Goal: Task Accomplishment & Management: Complete application form

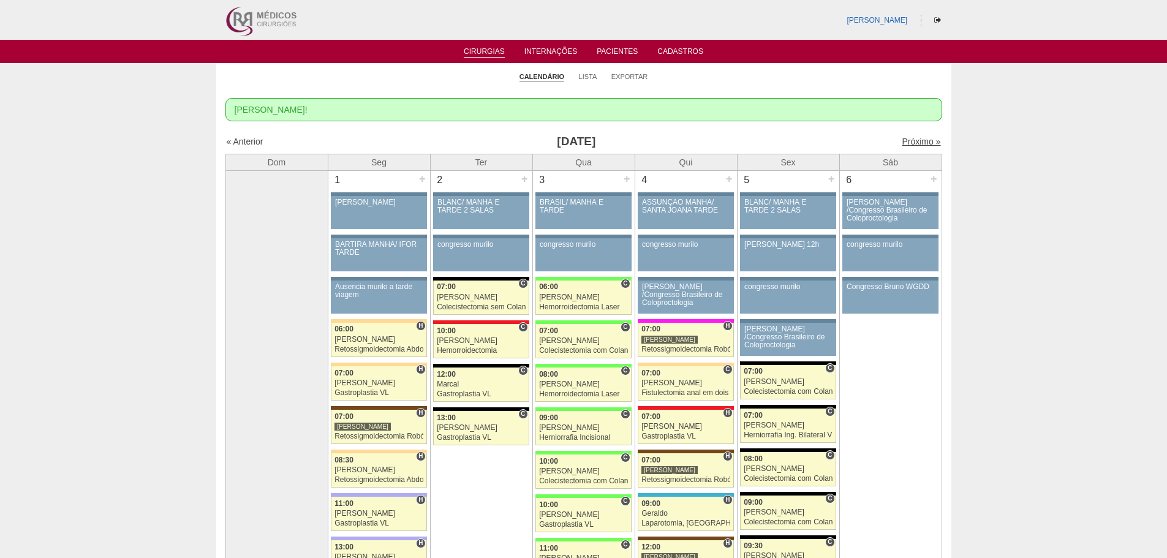
click at [908, 143] on link "Próximo »" at bounding box center [921, 142] width 39 height 10
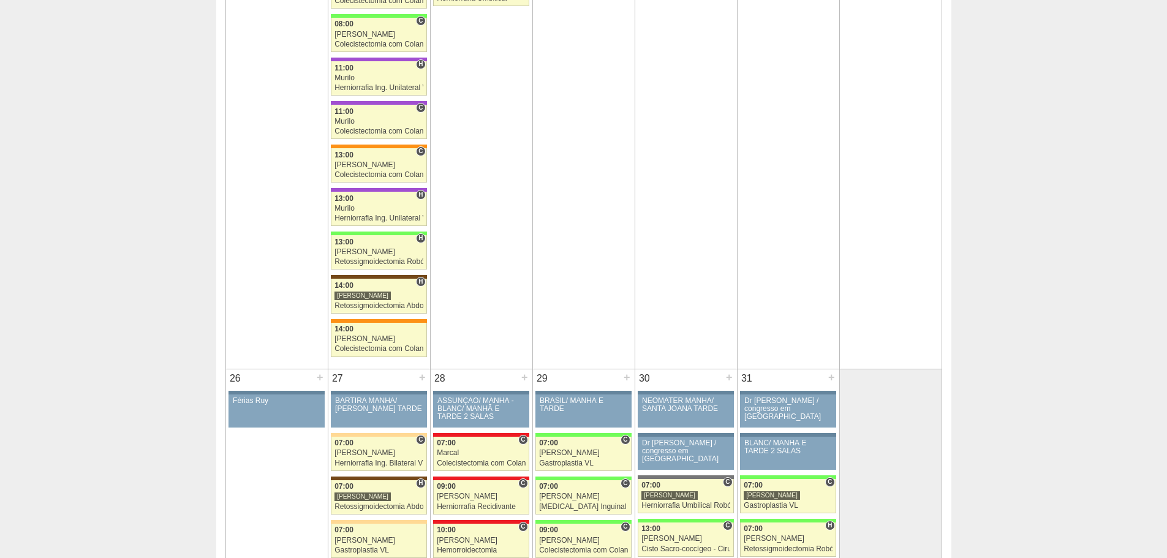
scroll to position [2389, 0]
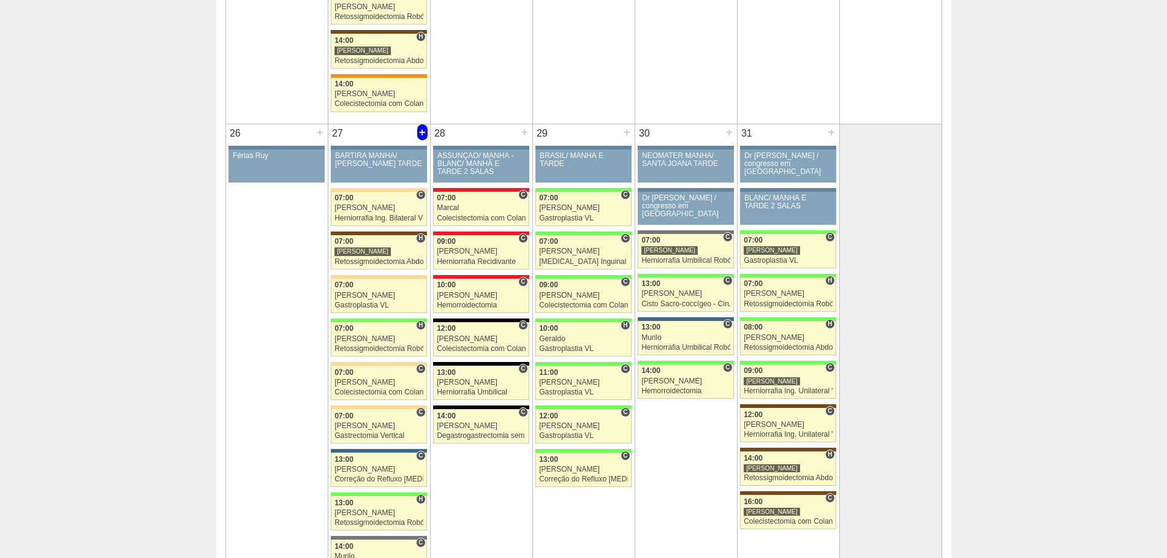
click at [419, 135] on div "+" at bounding box center [422, 132] width 10 height 16
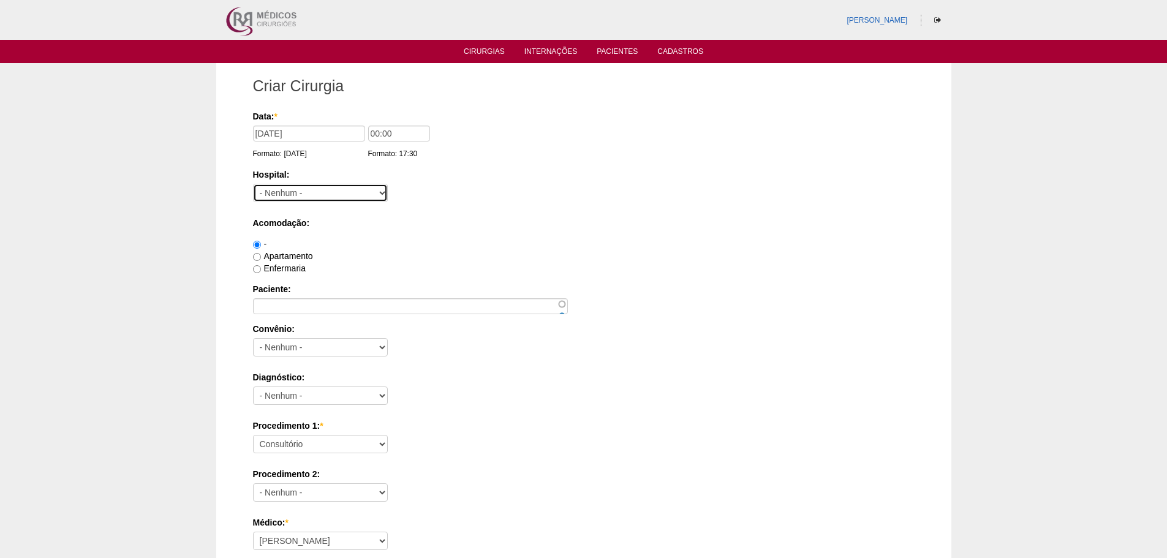
click at [314, 192] on select "- Nenhum - 9 de Julho Albert Einstein Alvorada América Assunção Bartira Benefic…" at bounding box center [320, 193] width 135 height 18
select select "44"
click at [253, 184] on select "- Nenhum - 9 de Julho Albert Einstein Alvorada América Assunção Bartira Benefic…" at bounding box center [320, 193] width 135 height 18
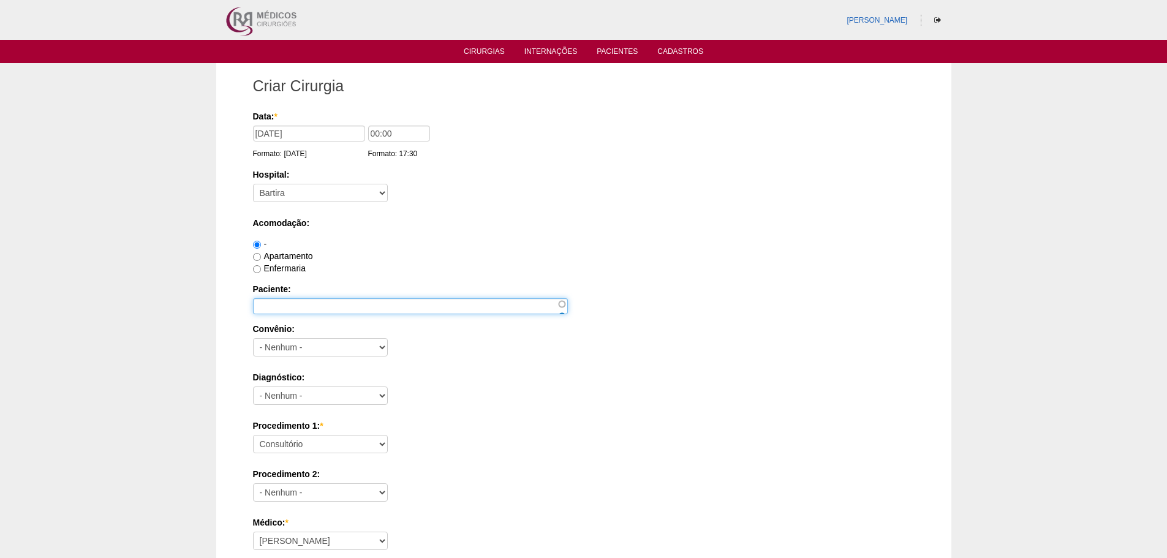
click at [307, 307] on input "Paciente:" at bounding box center [410, 306] width 315 height 16
type input "Thiago de Brito Rodrigues"
drag, startPoint x: 375, startPoint y: 135, endPoint x: 353, endPoint y: 133, distance: 22.2
click at [353, 122] on div "Data: * 27/10/2025 Formato: 29/09/2025 00:00 Formato: 17:30" at bounding box center [581, 116] width 657 height 12
type input "13:00"
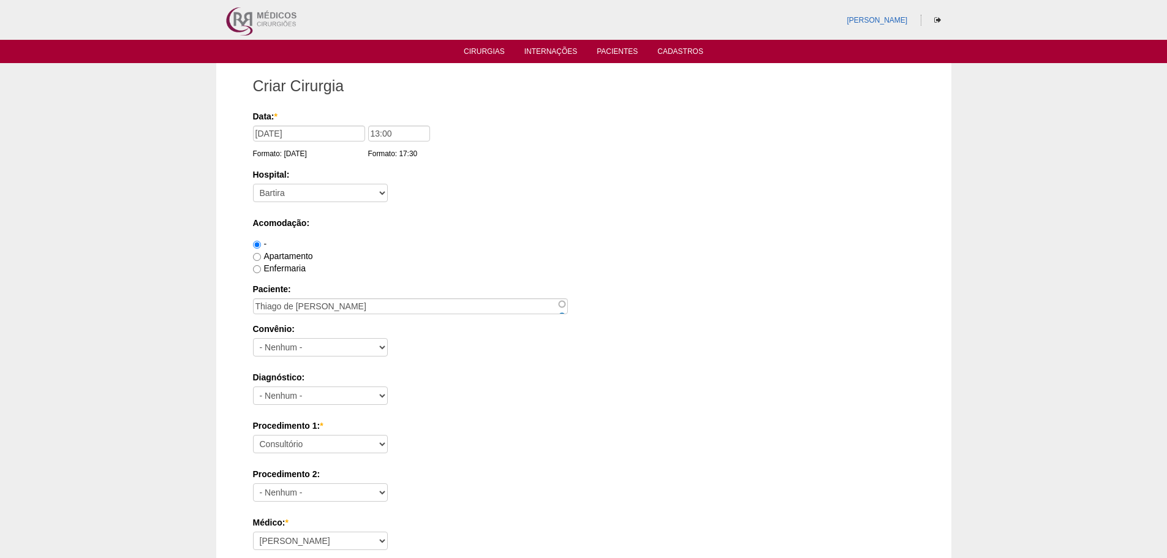
click at [626, 183] on div "Hospital: - Nenhum - 9 de Julho Albert Einstein Alvorada América Assunção Barti…" at bounding box center [583, 188] width 661 height 40
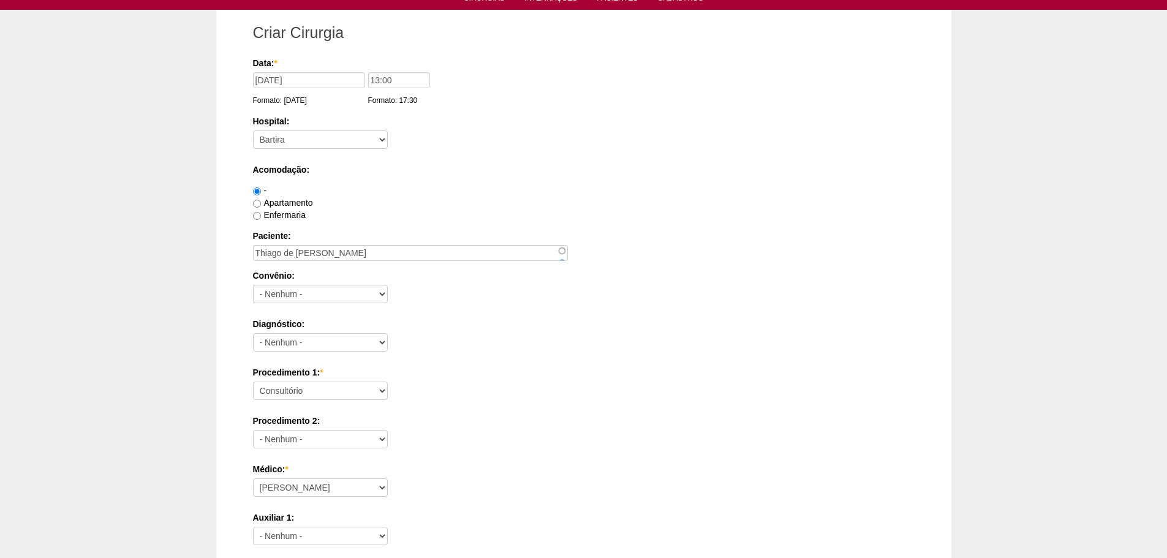
scroll to position [122, 0]
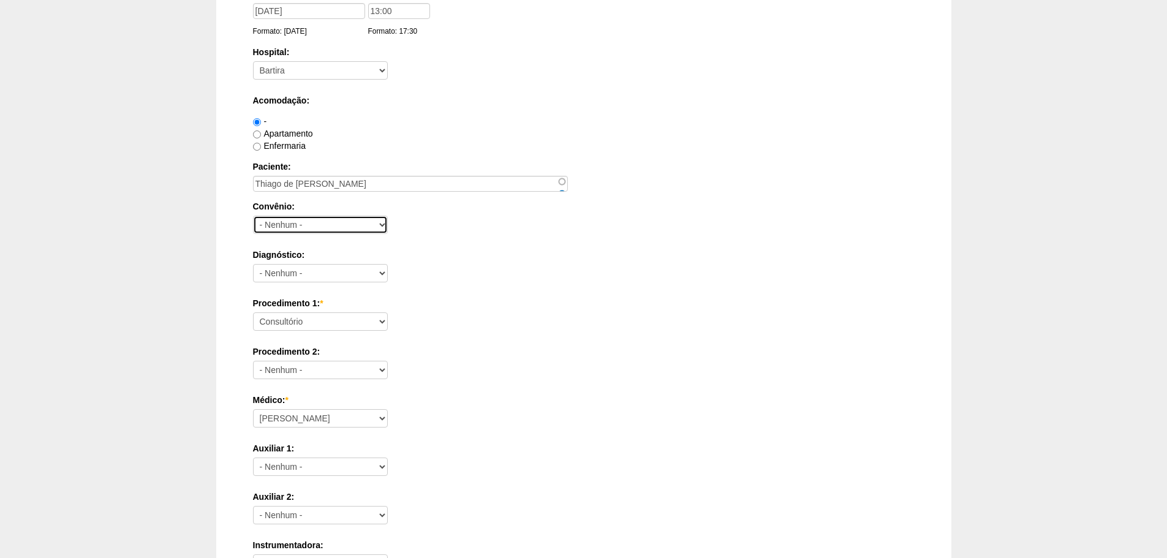
click at [317, 228] on select "- Nenhum - Abet Afresp Allianz Amil Blue Life Caasp Cabesp Caixa de Pensões Car…" at bounding box center [320, 225] width 135 height 18
select select "26"
click at [253, 216] on select "- Nenhum - Abet Afresp Allianz Amil Blue Life Caasp Cabesp Caixa de Pensões Car…" at bounding box center [320, 225] width 135 height 18
click at [485, 355] on label "Procedimento 2:" at bounding box center [583, 351] width 661 height 12
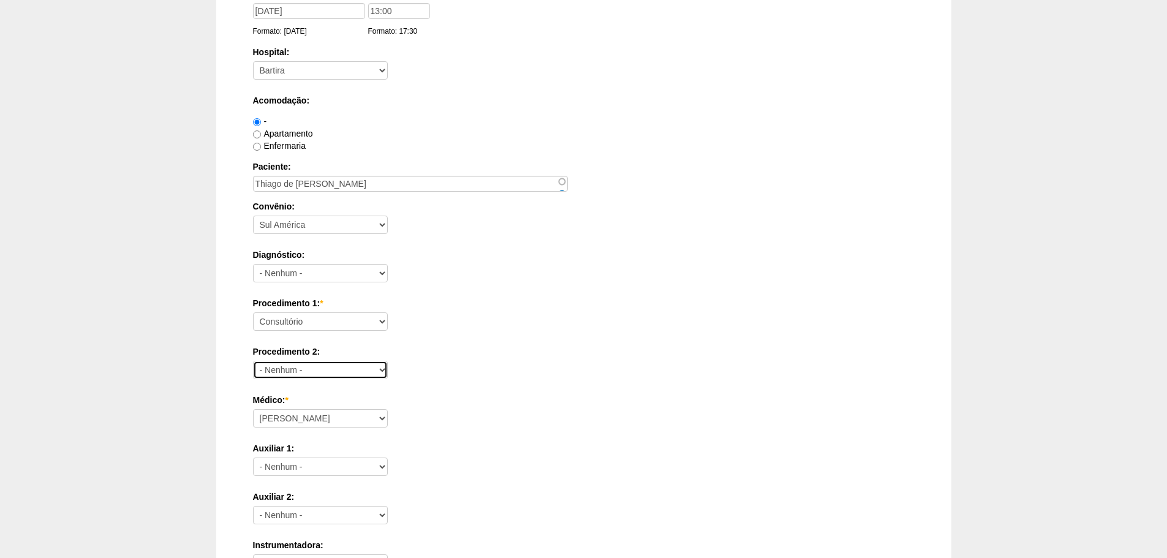
click at [388, 361] on select "- Nenhum - Consultório Abscesso Hepático - Drenagem Abscesso perianal Amputação…" at bounding box center [320, 370] width 135 height 18
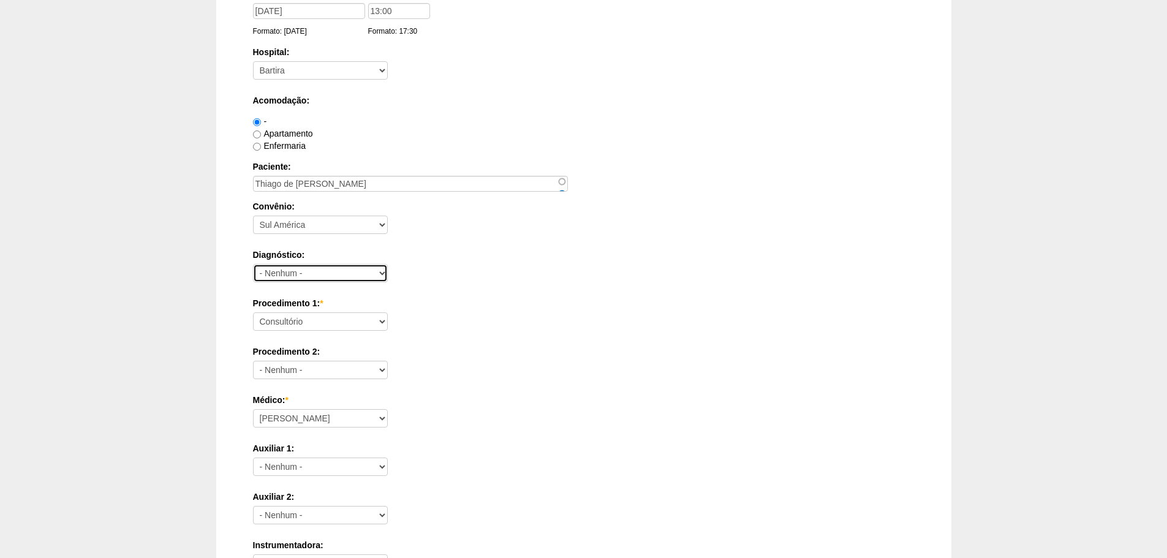
click at [320, 266] on select "- Nenhum - Abdome Agudo Abscesso Hepático Abscesso Perianal Abscesso Peritoneal…" at bounding box center [320, 273] width 135 height 18
select select "12"
click at [253, 264] on select "- Nenhum - Abdome Agudo Abscesso Hepático Abscesso Perianal Abscesso Peritoneal…" at bounding box center [320, 273] width 135 height 18
click at [476, 302] on label "Procedimento 1: *" at bounding box center [583, 303] width 661 height 12
click at [388, 312] on select "Consultório Abscesso Hepático - Drenagem Abscesso perianal Amputação Abdômino P…" at bounding box center [320, 321] width 135 height 18
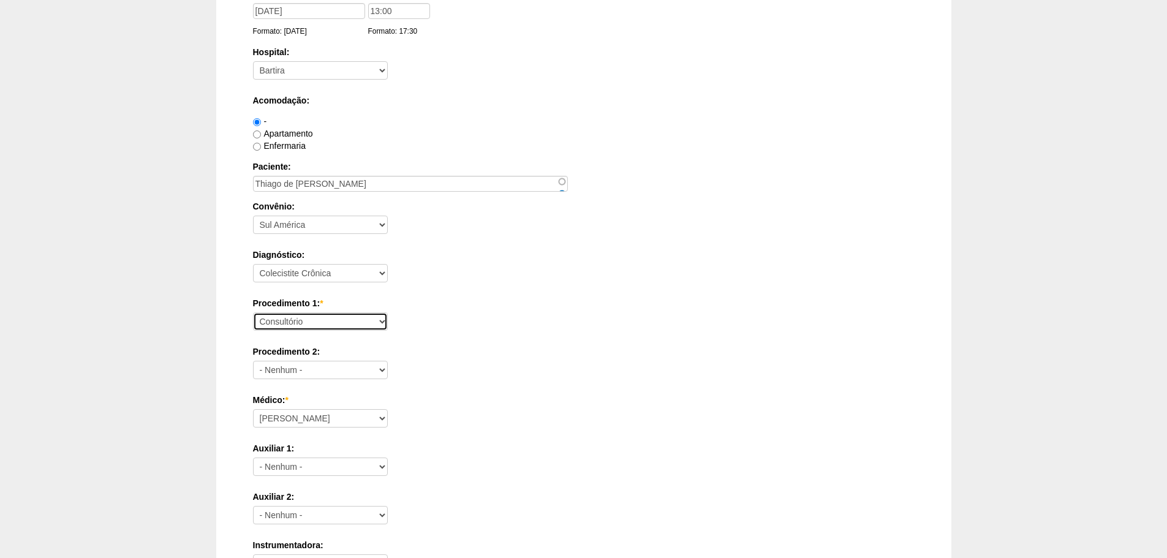
click at [341, 317] on select "Consultório Abscesso Hepático - Drenagem Abscesso perianal Amputação Abdômino P…" at bounding box center [320, 321] width 135 height 18
select select "3735"
click at [253, 312] on select "Consultório Abscesso Hepático - Drenagem Abscesso perianal Amputação Abdômino P…" at bounding box center [320, 321] width 135 height 18
drag, startPoint x: 542, startPoint y: 350, endPoint x: 457, endPoint y: 361, distance: 85.8
click at [541, 350] on label "Procedimento 2:" at bounding box center [583, 351] width 661 height 12
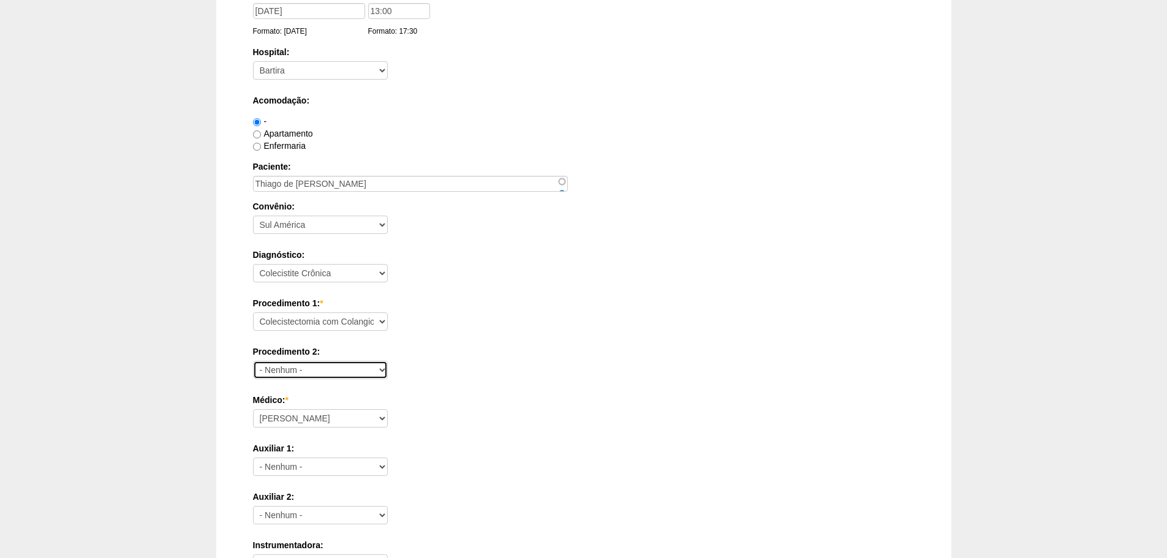
click at [388, 361] on select "- Nenhum - Consultório Abscesso Hepático - Drenagem Abscesso perianal Amputação…" at bounding box center [320, 370] width 135 height 18
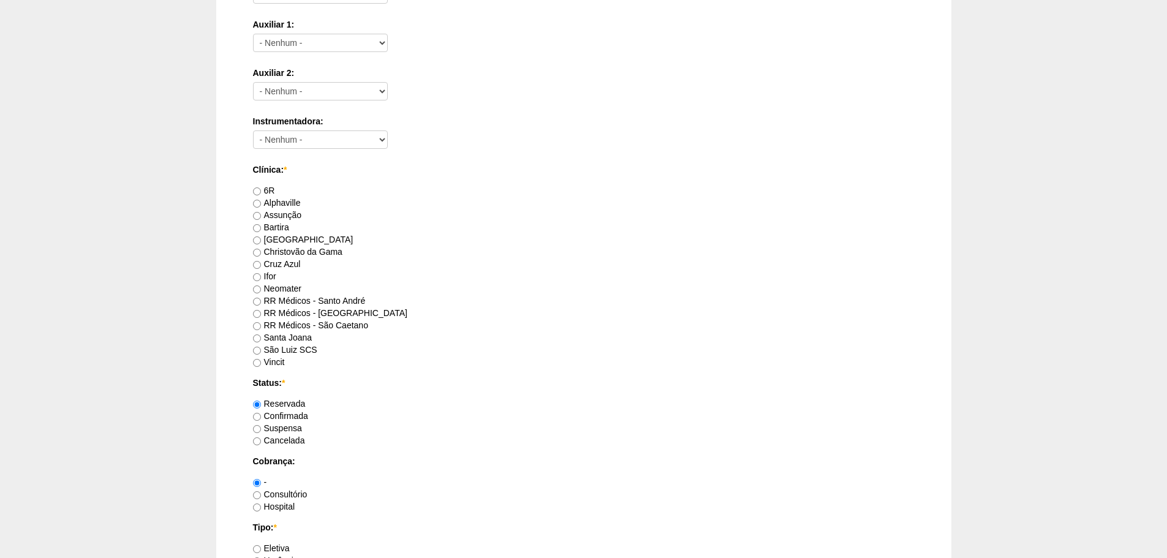
scroll to position [551, 0]
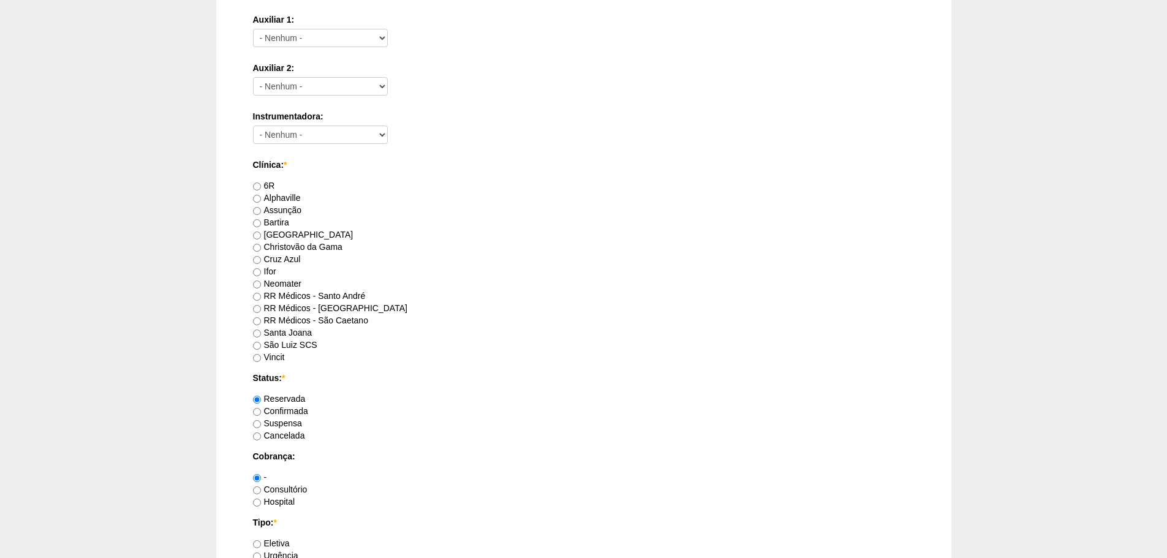
click at [290, 319] on label "RR Médicos - São Caetano" at bounding box center [310, 320] width 115 height 10
click at [261, 319] on input "RR Médicos - São Caetano" at bounding box center [257, 321] width 8 height 8
radio input "true"
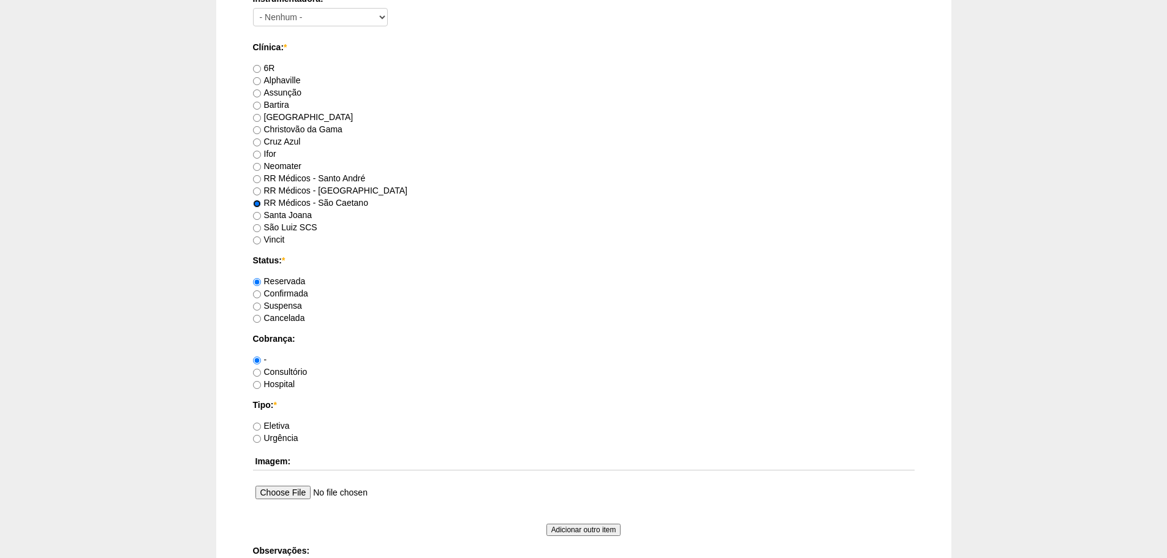
scroll to position [674, 0]
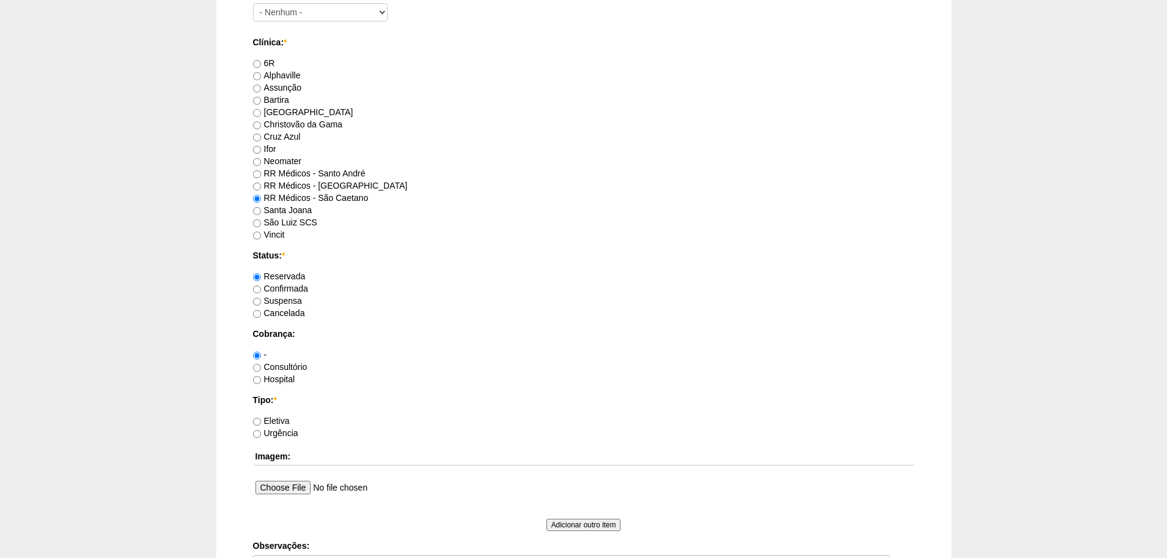
click at [290, 285] on label "Confirmada" at bounding box center [280, 289] width 55 height 10
click at [261, 285] on input "Confirmada" at bounding box center [257, 289] width 8 height 8
radio input "true"
click at [276, 367] on label "Consultório" at bounding box center [280, 367] width 55 height 10
click at [261, 367] on input "Consultório" at bounding box center [257, 368] width 8 height 8
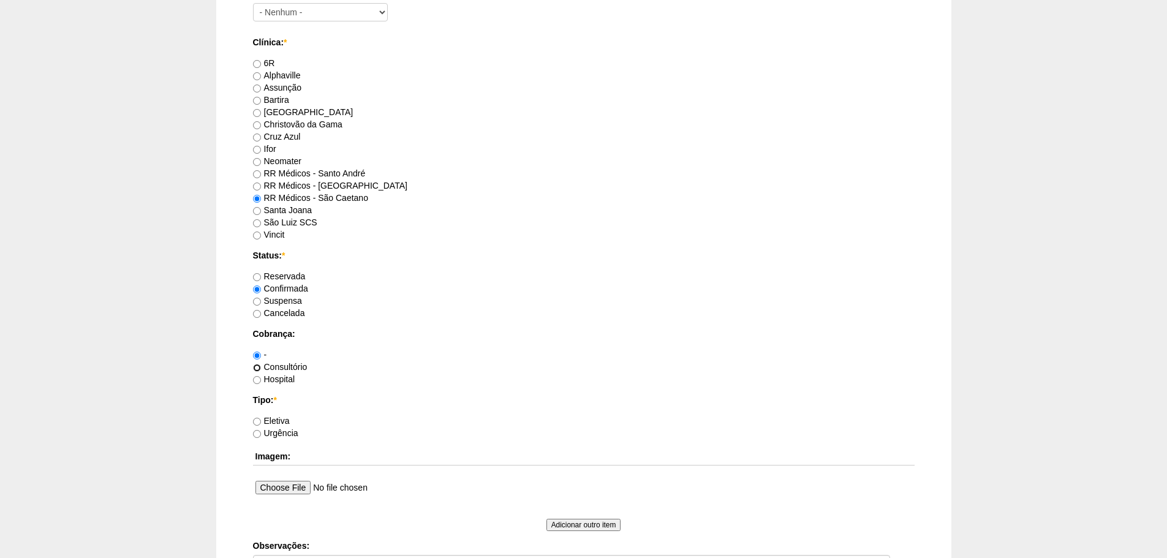
radio input "true"
click at [282, 419] on label "Eletiva" at bounding box center [271, 421] width 37 height 10
click at [261, 419] on input "Eletiva" at bounding box center [257, 422] width 8 height 8
radio input "true"
click at [300, 279] on label "Reservada" at bounding box center [279, 276] width 53 height 10
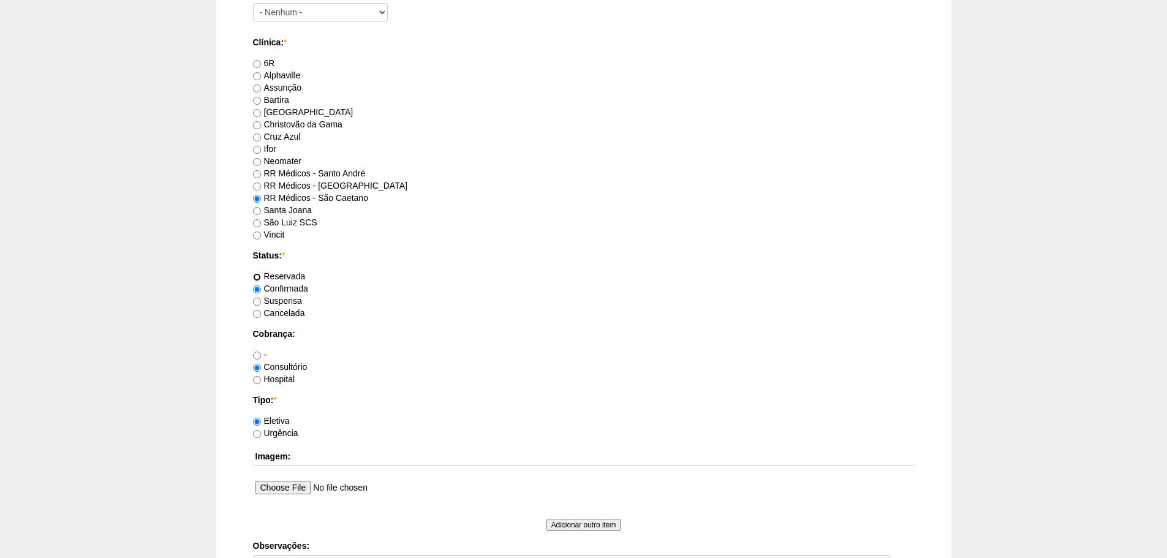
click at [261, 279] on input "Reservada" at bounding box center [257, 277] width 8 height 8
radio input "true"
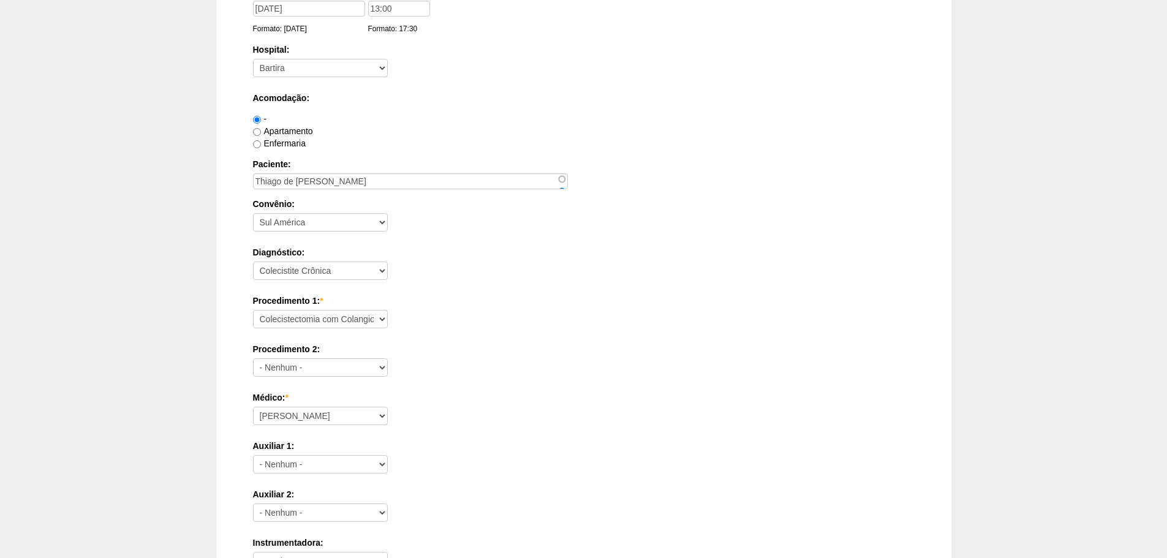
scroll to position [0, 0]
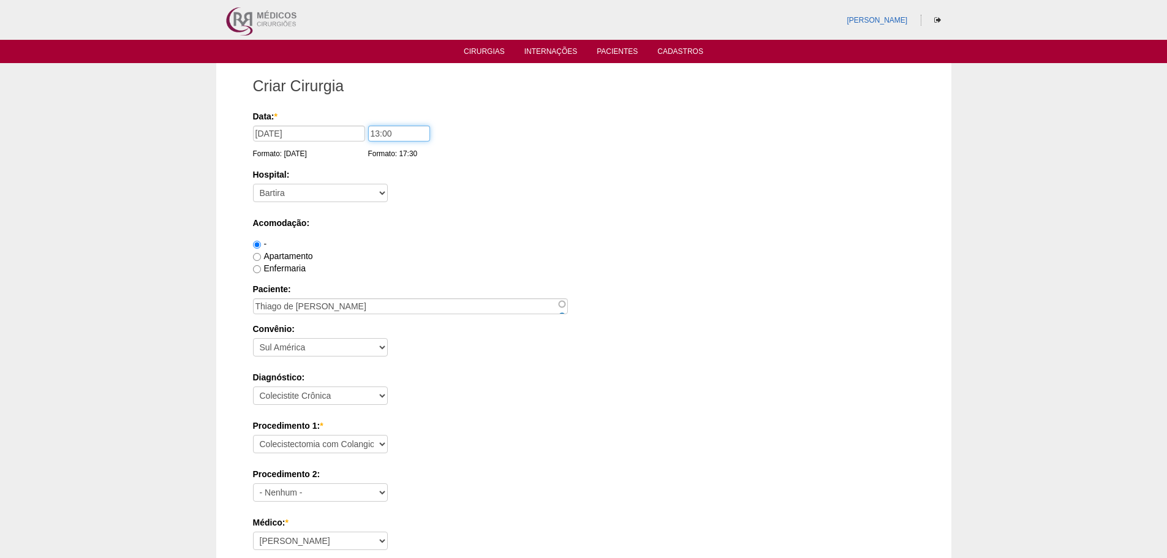
click at [373, 137] on input "13:00" at bounding box center [399, 134] width 62 height 16
type input "11:00"
click at [437, 176] on label "Hospital:" at bounding box center [583, 174] width 661 height 12
click at [388, 184] on select "- Nenhum - 9 de Julho Albert Einstein Alvorada América Assunção Bartira Benefic…" at bounding box center [320, 193] width 135 height 18
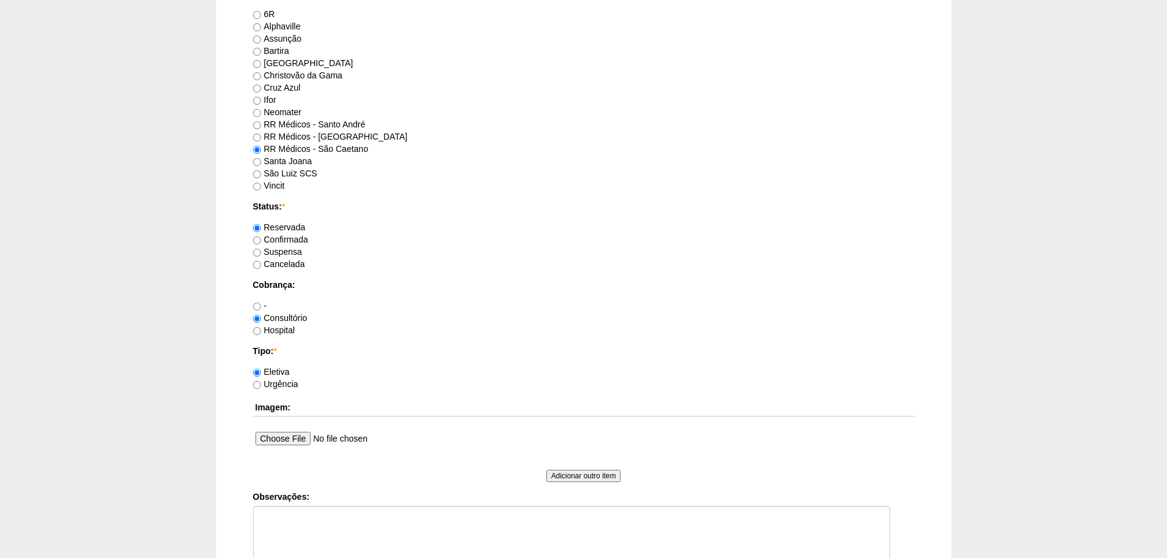
scroll to position [857, 0]
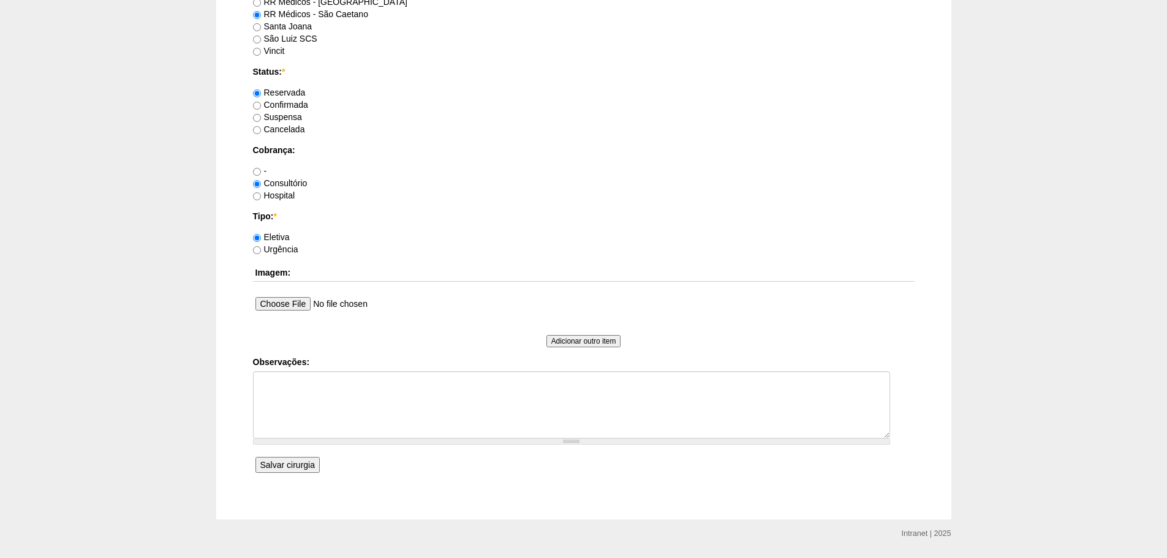
click at [282, 466] on input "Salvar cirurgia" at bounding box center [287, 465] width 64 height 16
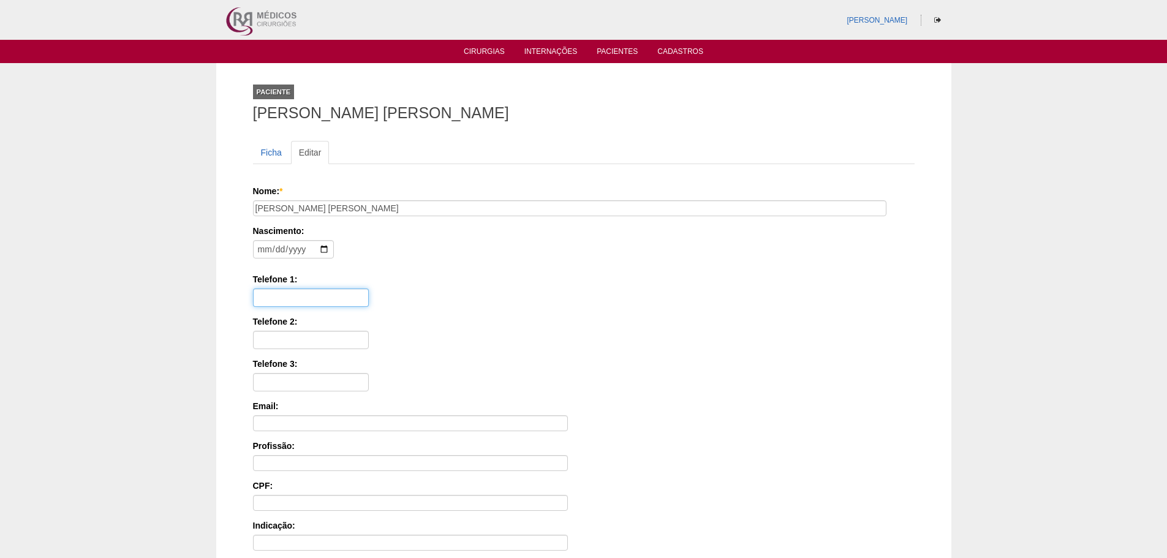
drag, startPoint x: 306, startPoint y: 295, endPoint x: 340, endPoint y: 293, distance: 33.7
click at [306, 295] on input "Telefone 1:" at bounding box center [311, 297] width 116 height 18
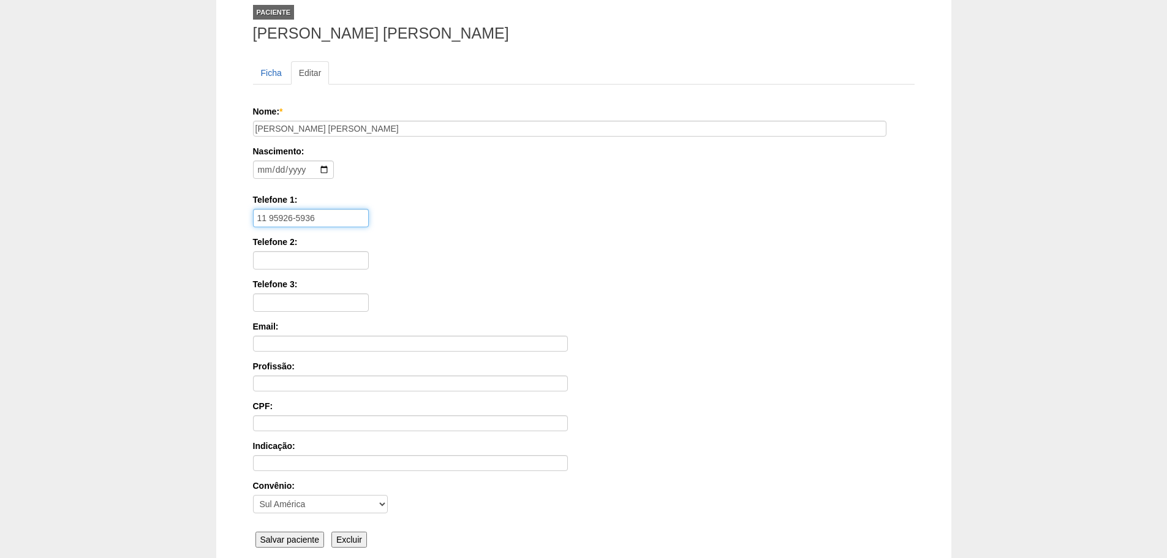
scroll to position [190, 0]
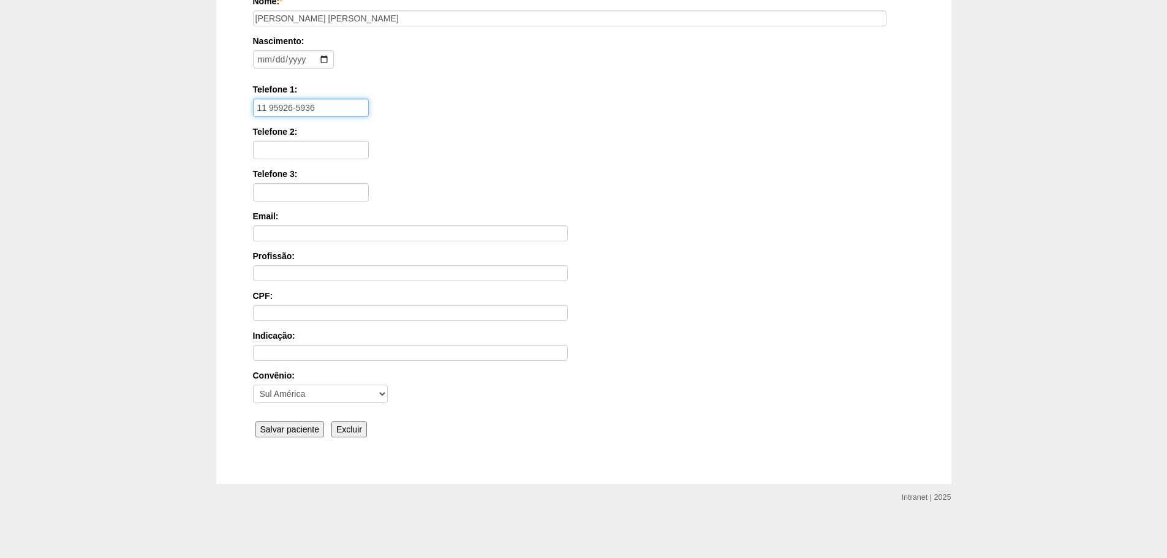
type input "11 95926-5936"
click at [311, 424] on input "Salvar paciente" at bounding box center [289, 429] width 69 height 16
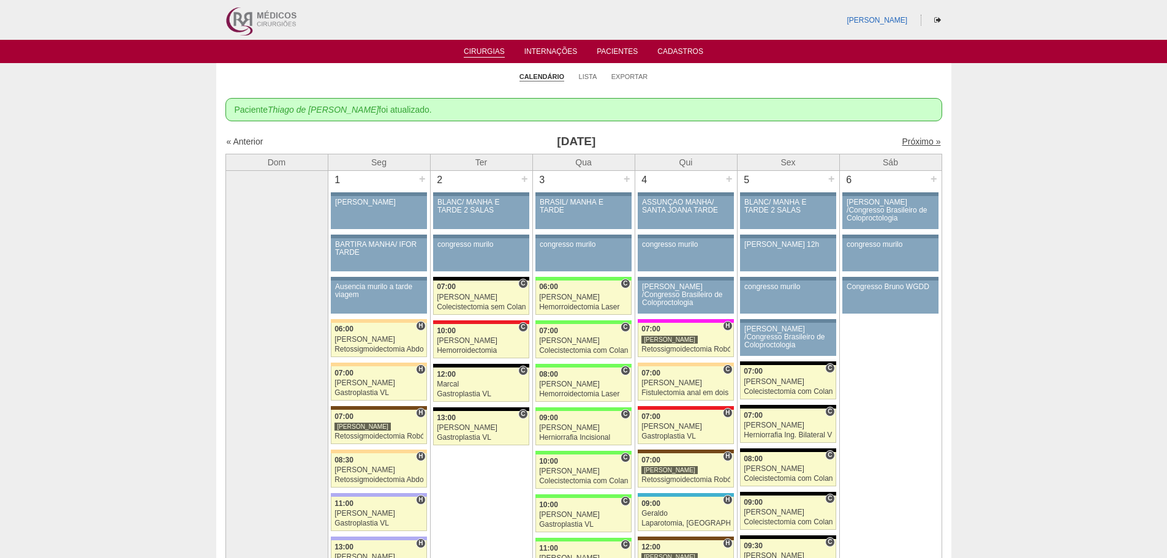
click at [908, 138] on link "Próximo »" at bounding box center [921, 142] width 39 height 10
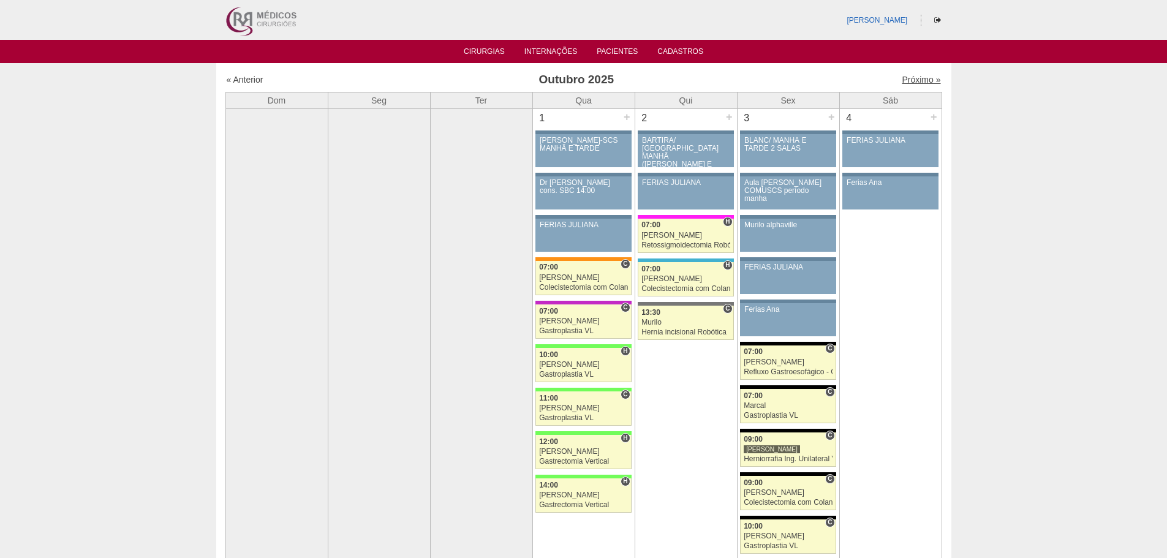
click at [923, 77] on link "Próximo »" at bounding box center [921, 80] width 39 height 10
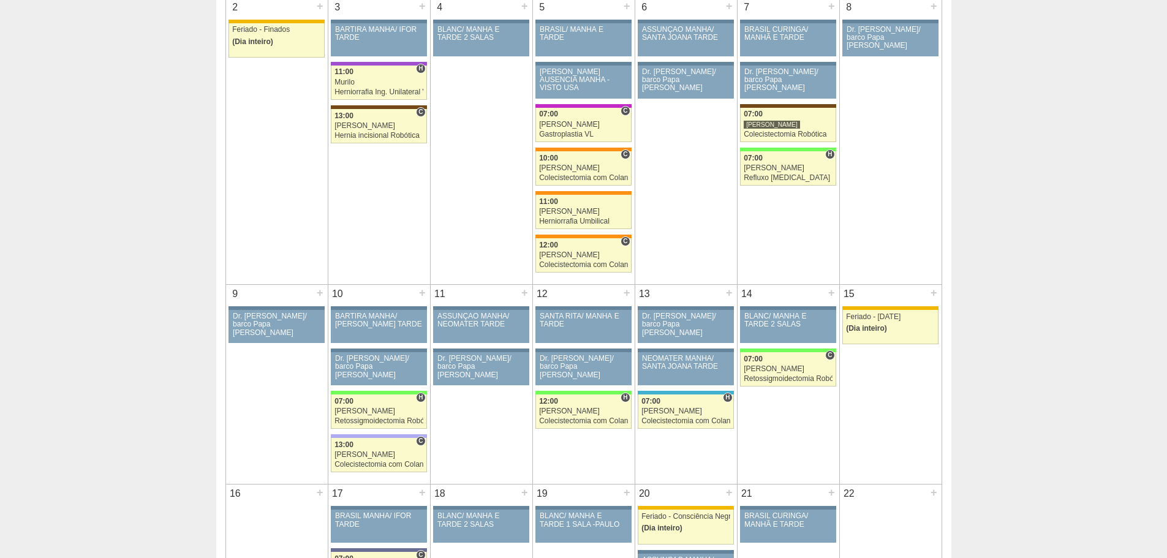
scroll to position [184, 0]
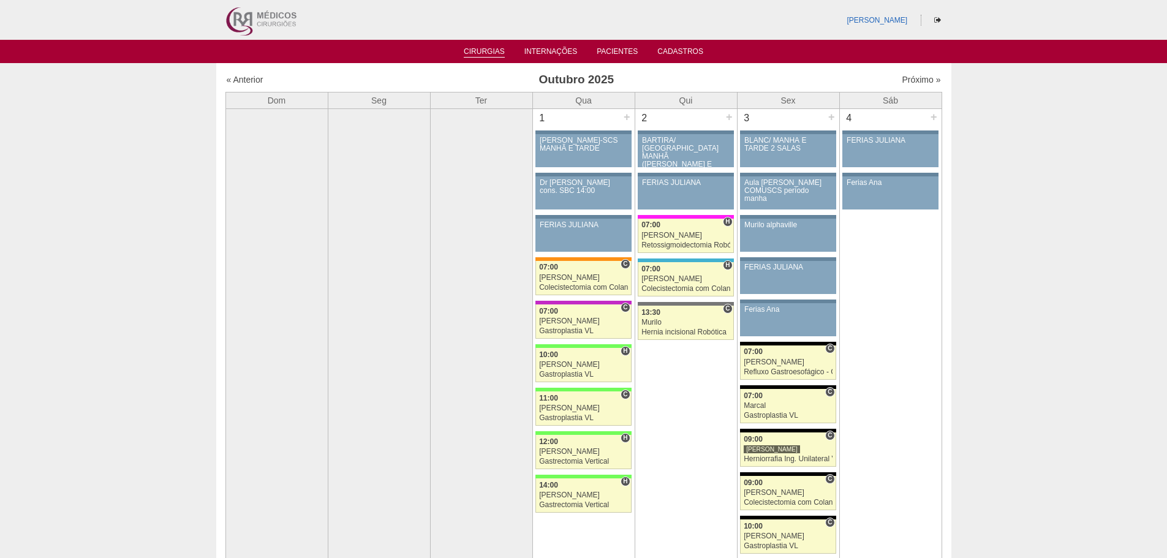
click at [479, 53] on link "Cirurgias" at bounding box center [484, 52] width 41 height 10
